Goal: Complete application form

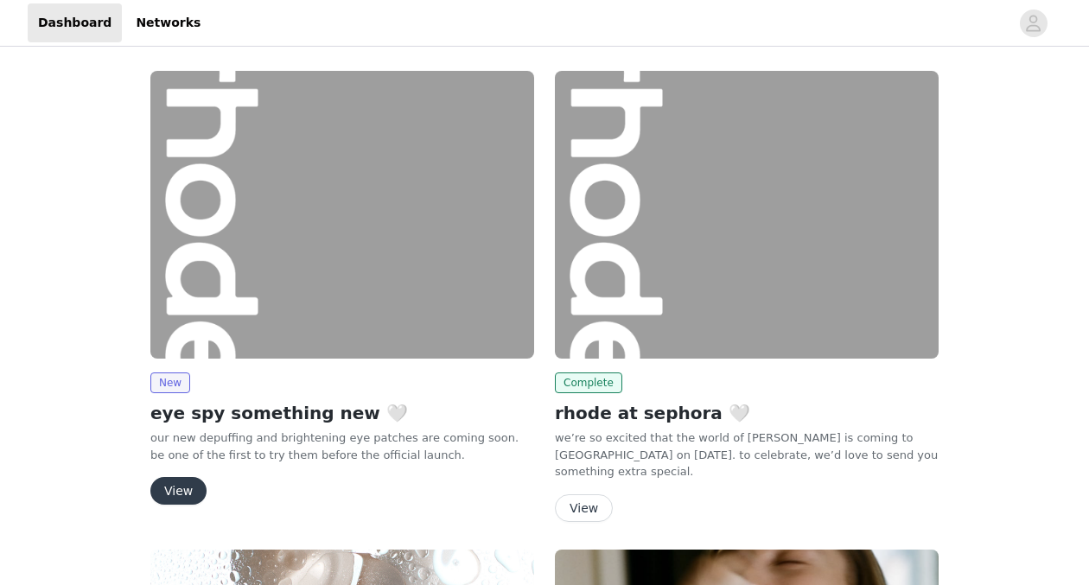
click at [181, 485] on button "View" at bounding box center [178, 491] width 56 height 28
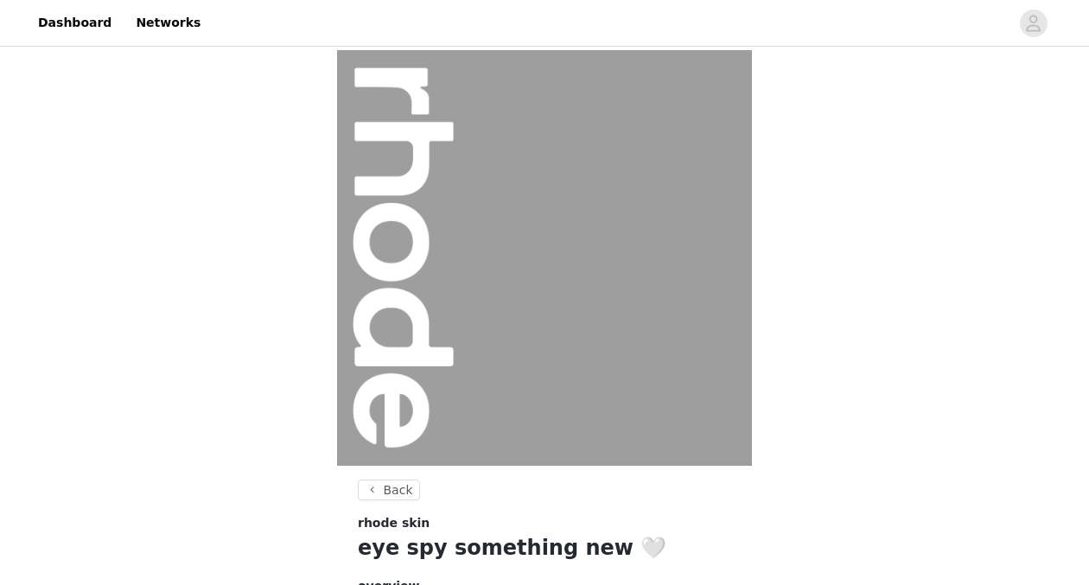
scroll to position [217, 0]
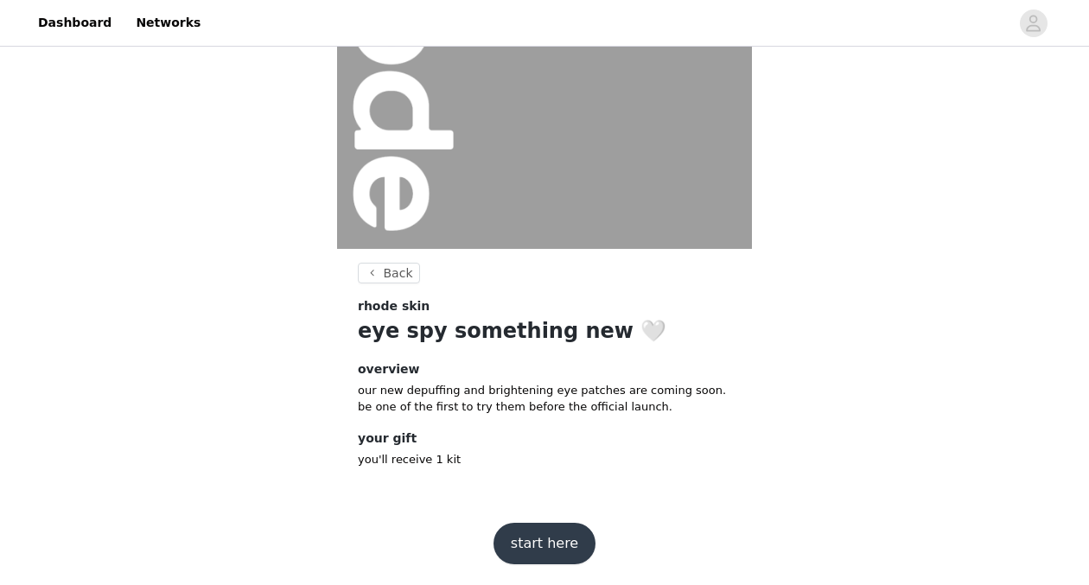
click at [567, 542] on button "start here" at bounding box center [544, 543] width 102 height 41
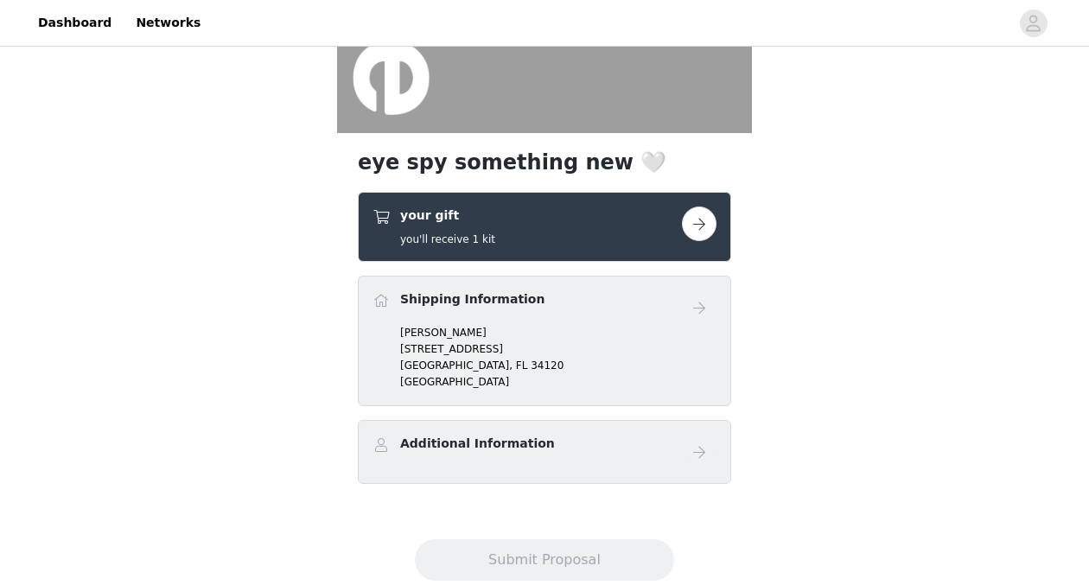
scroll to position [377, 0]
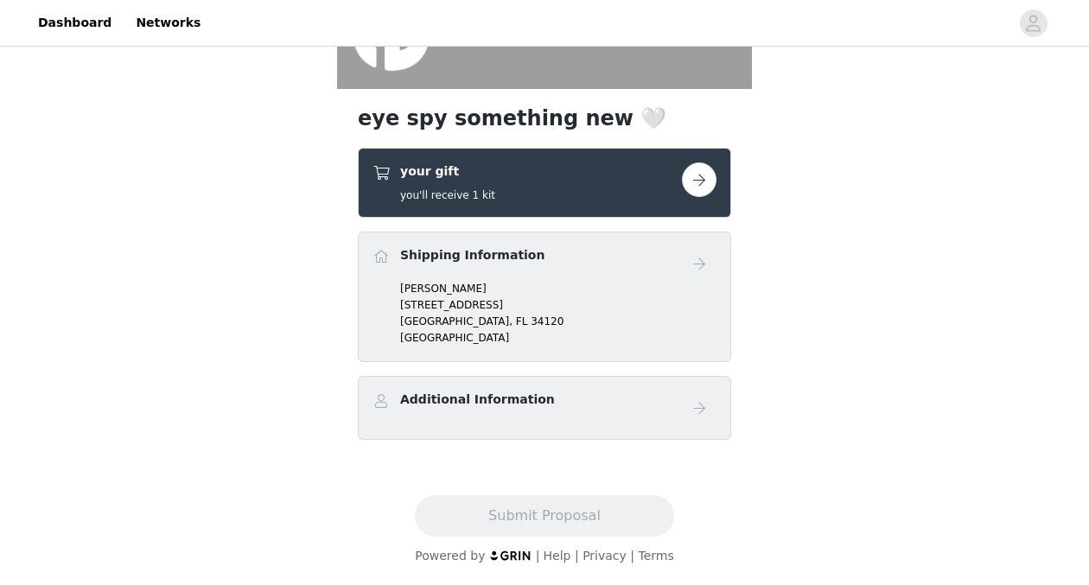
click at [498, 399] on h4 "Additional Information" at bounding box center [477, 400] width 155 height 18
click at [573, 174] on div "your gift you'll receive 1 kit" at bounding box center [526, 182] width 309 height 41
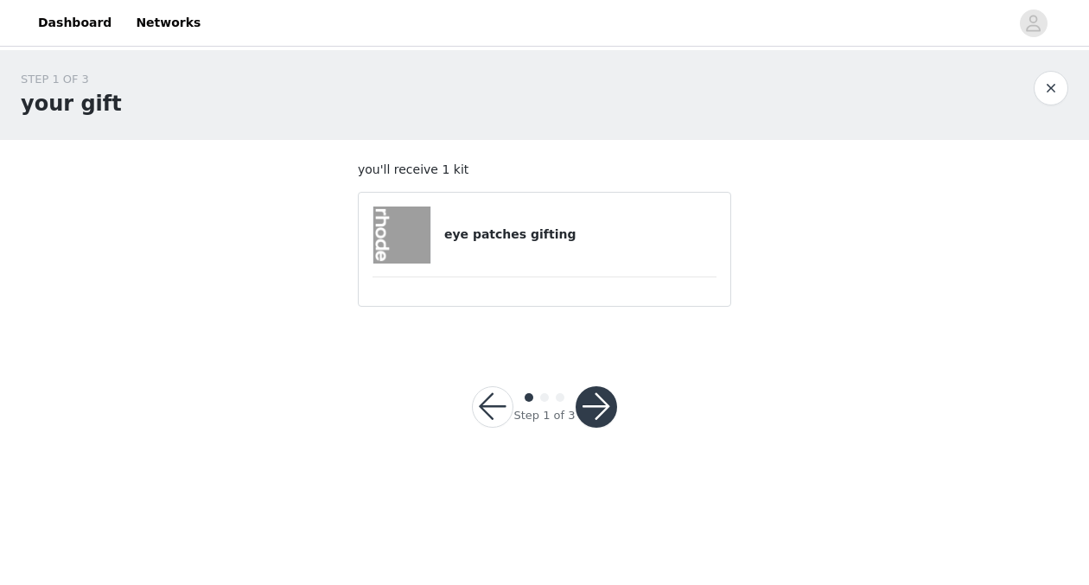
click at [600, 402] on button "button" at bounding box center [595, 406] width 41 height 41
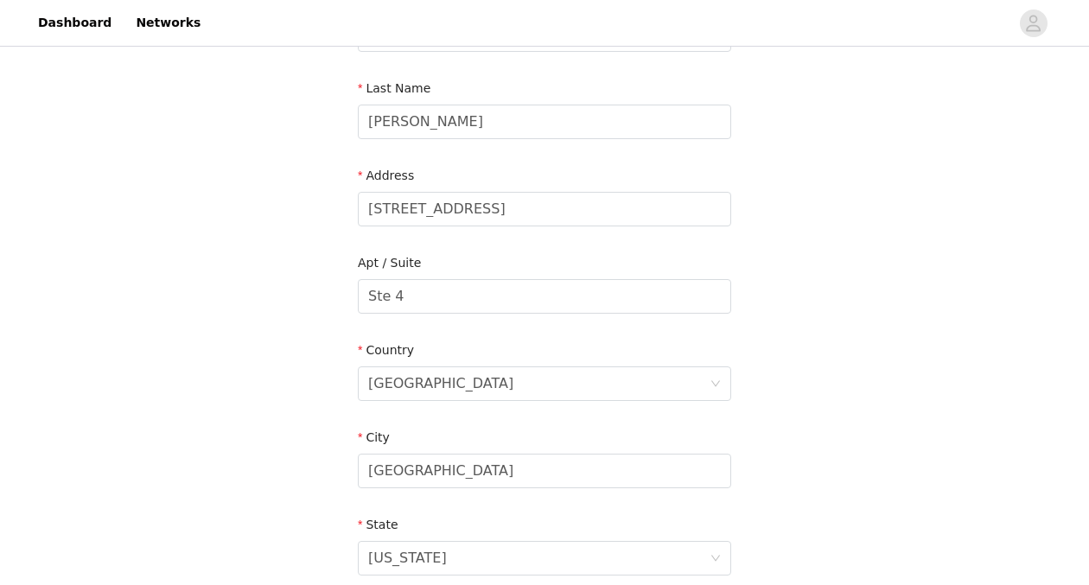
scroll to position [212, 0]
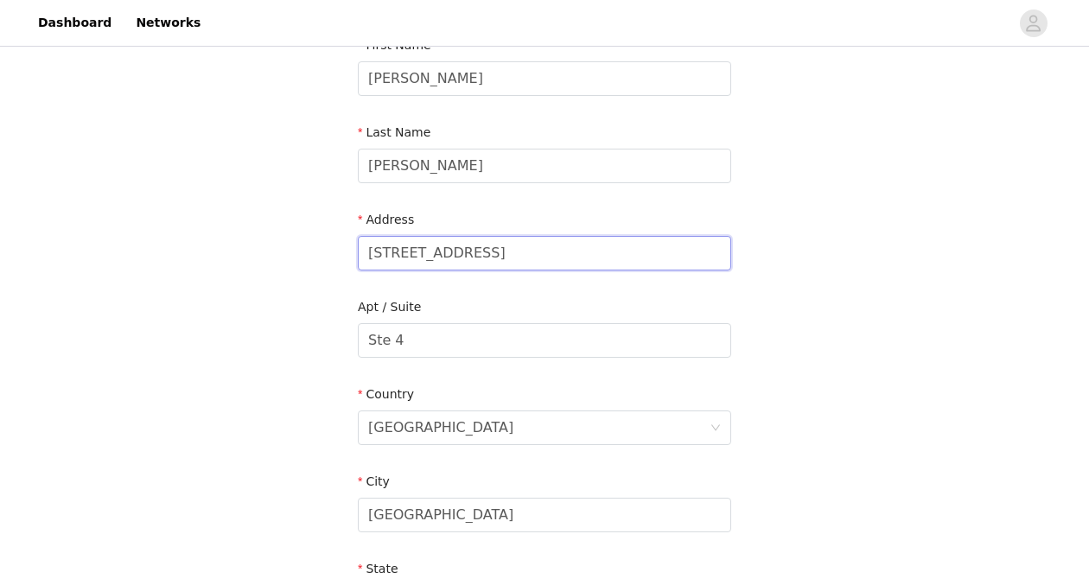
click at [551, 259] on input "[STREET_ADDRESS]" at bounding box center [544, 253] width 373 height 35
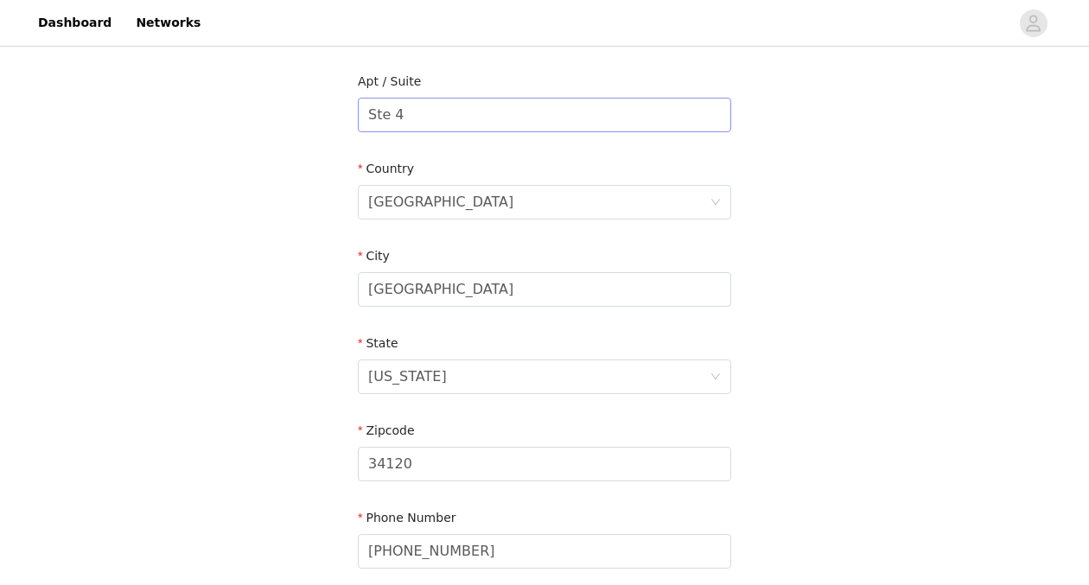
scroll to position [469, 0]
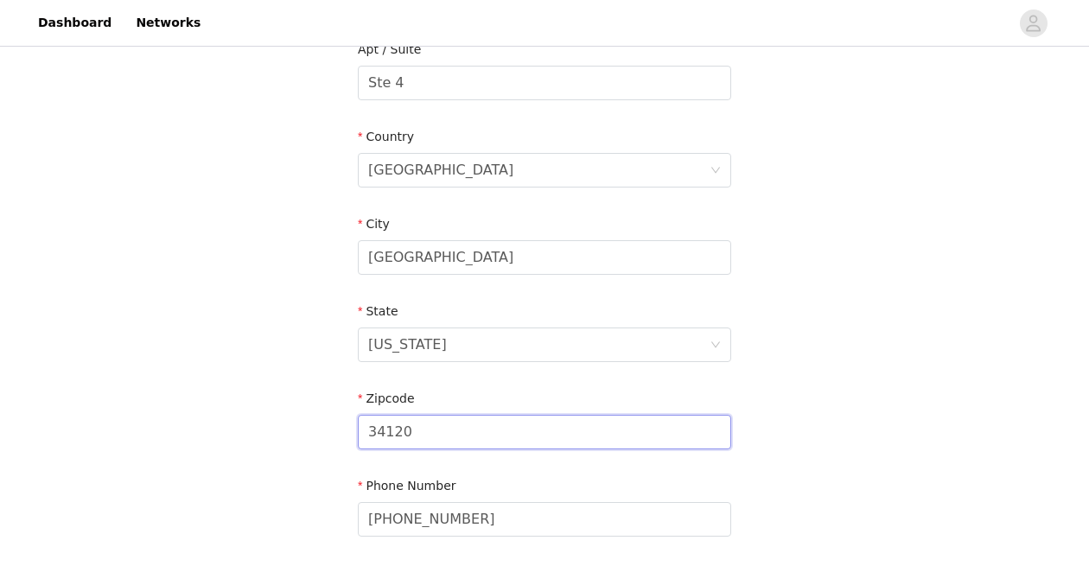
click at [466, 442] on input "34120" at bounding box center [544, 432] width 373 height 35
type input "34109"
click at [286, 429] on div "STEP 2 OF 3 Shipping Information Email [EMAIL_ADDRESS][DOMAIN_NAME] First Name …" at bounding box center [544, 83] width 1089 height 1004
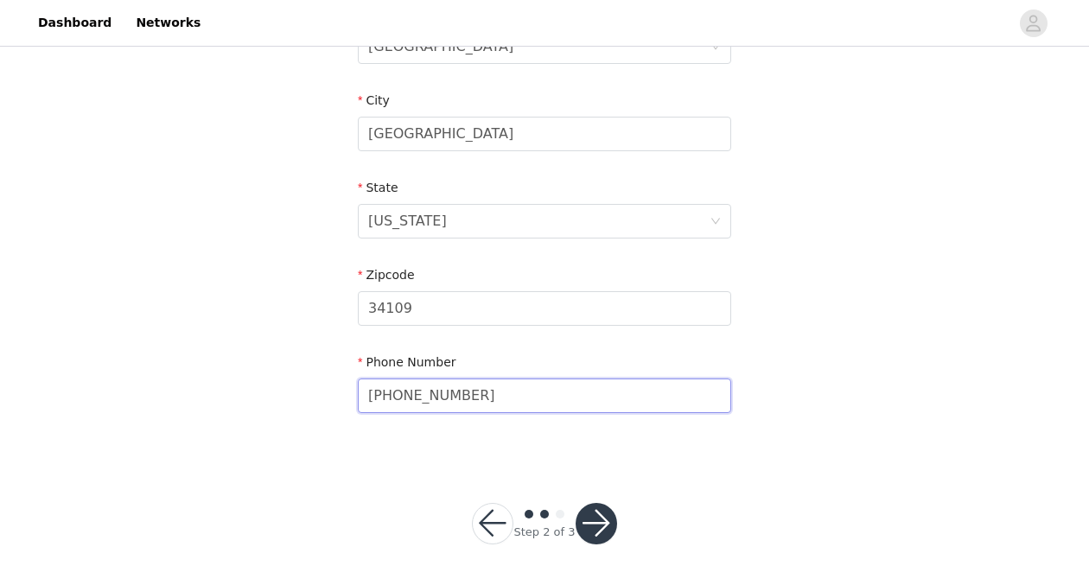
drag, startPoint x: 491, startPoint y: 387, endPoint x: 255, endPoint y: 372, distance: 236.4
click at [288, 476] on div "STEP 2 OF 3 Shipping Information Email [EMAIL_ADDRESS][DOMAIN_NAME] First Name …" at bounding box center [544, 21] width 1089 height 1128
click at [605, 522] on button "button" at bounding box center [595, 523] width 41 height 41
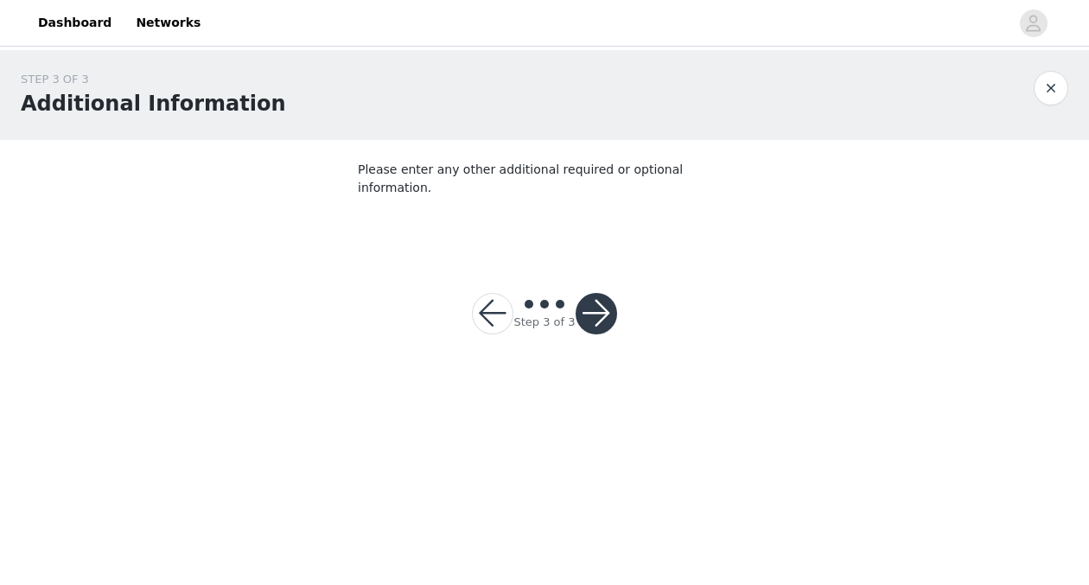
click at [589, 172] on p "Please enter any other additional required or optional information." at bounding box center [544, 179] width 373 height 36
click at [485, 230] on section "Please enter any other additional required or optional information." at bounding box center [544, 195] width 415 height 111
click at [594, 294] on button "button" at bounding box center [595, 313] width 41 height 41
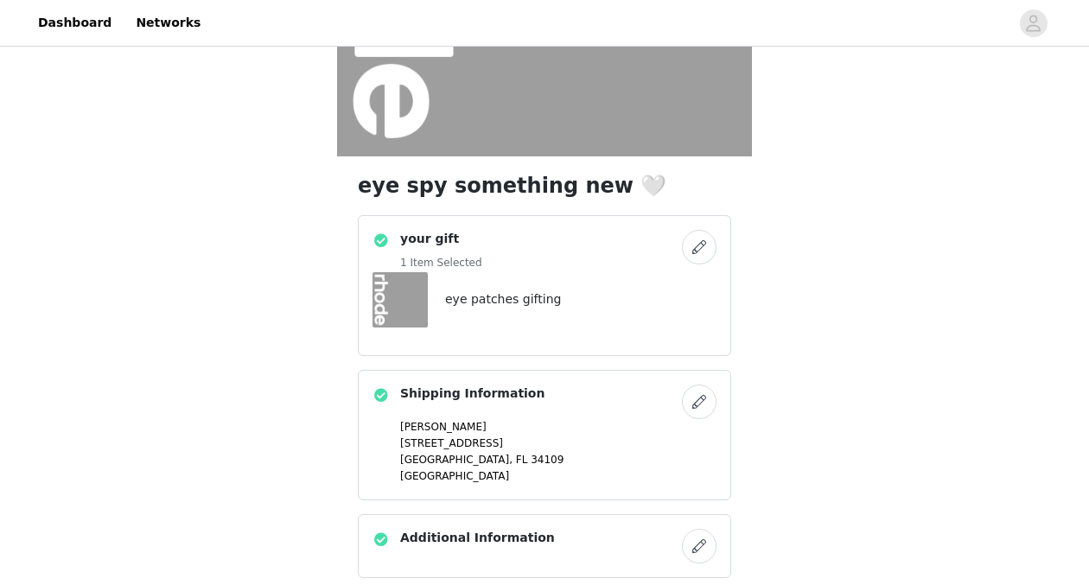
scroll to position [448, 0]
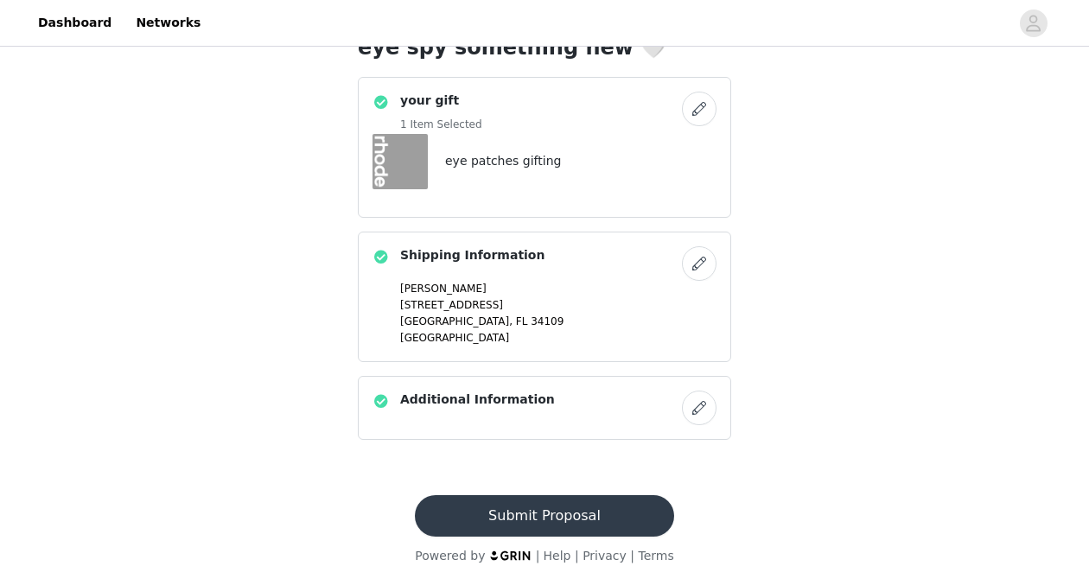
click at [553, 519] on button "Submit Proposal" at bounding box center [544, 515] width 258 height 41
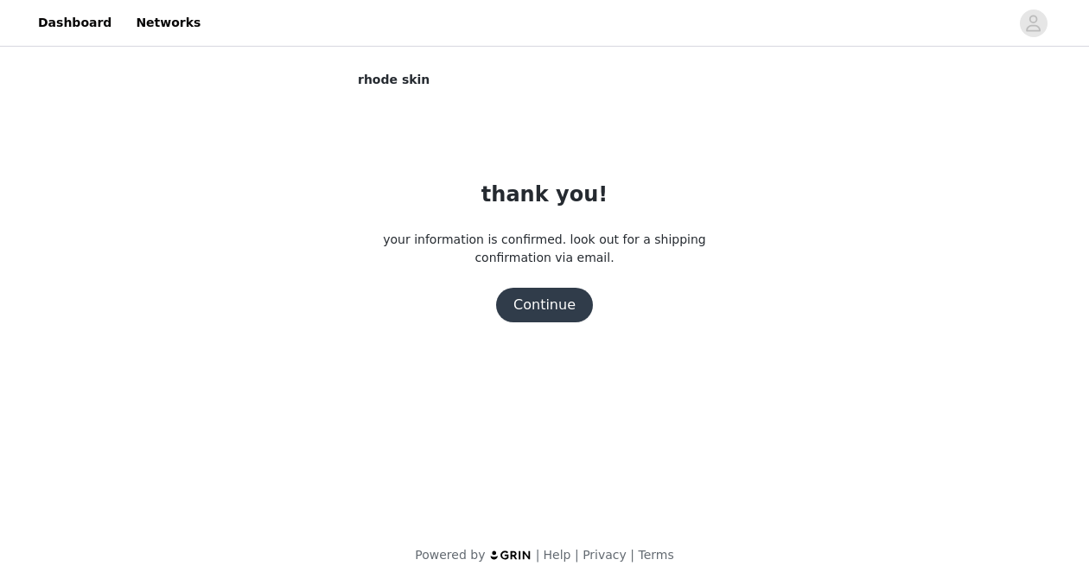
scroll to position [0, 0]
click at [564, 309] on button "Continue" at bounding box center [544, 305] width 97 height 35
